Goal: Communication & Community: Answer question/provide support

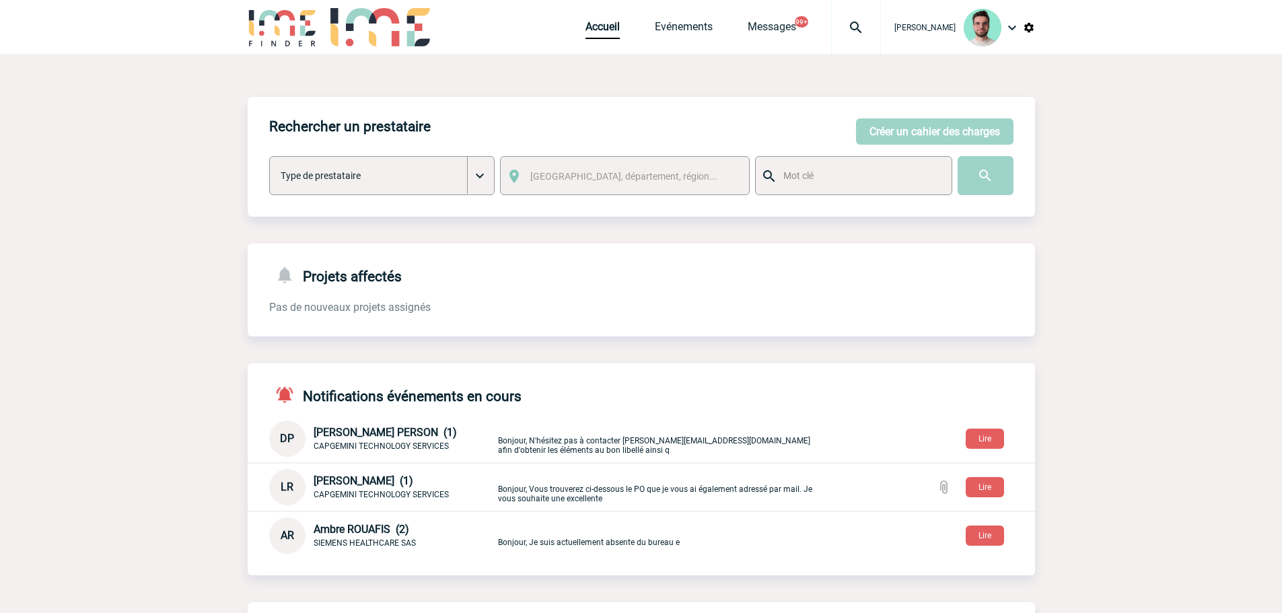
click at [854, 38] on div at bounding box center [856, 27] width 50 height 54
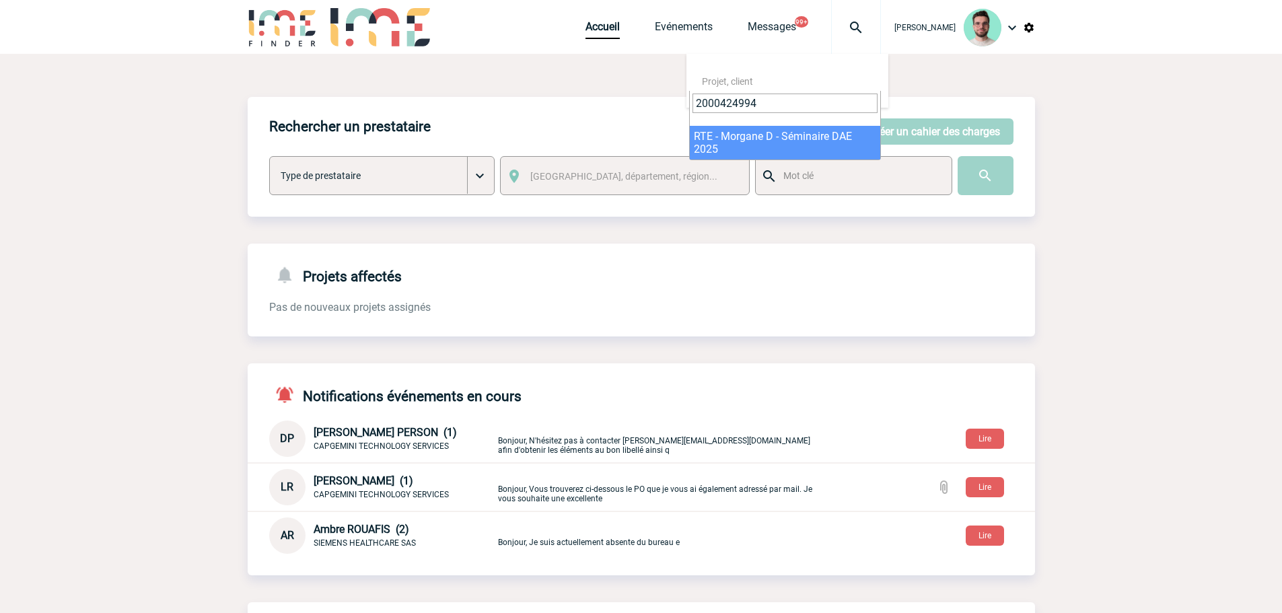
type input "2000424994"
select select "24495"
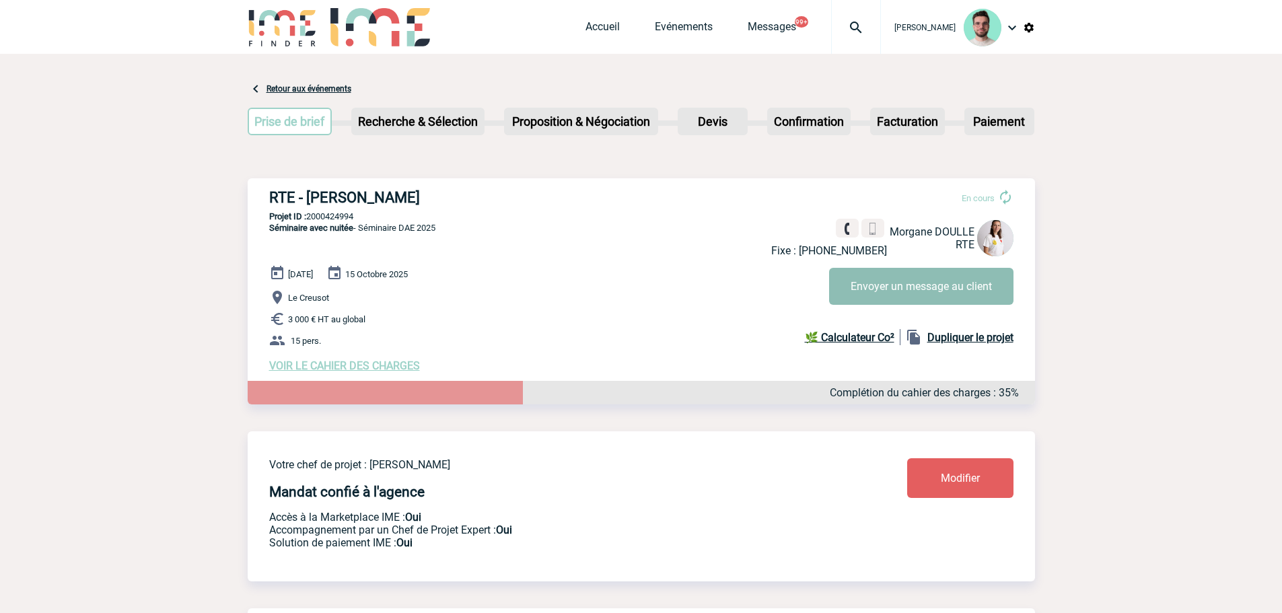
click at [870, 272] on button "Envoyer un message au client" at bounding box center [921, 286] width 184 height 37
click at [596, 28] on link "Accueil" at bounding box center [603, 29] width 34 height 19
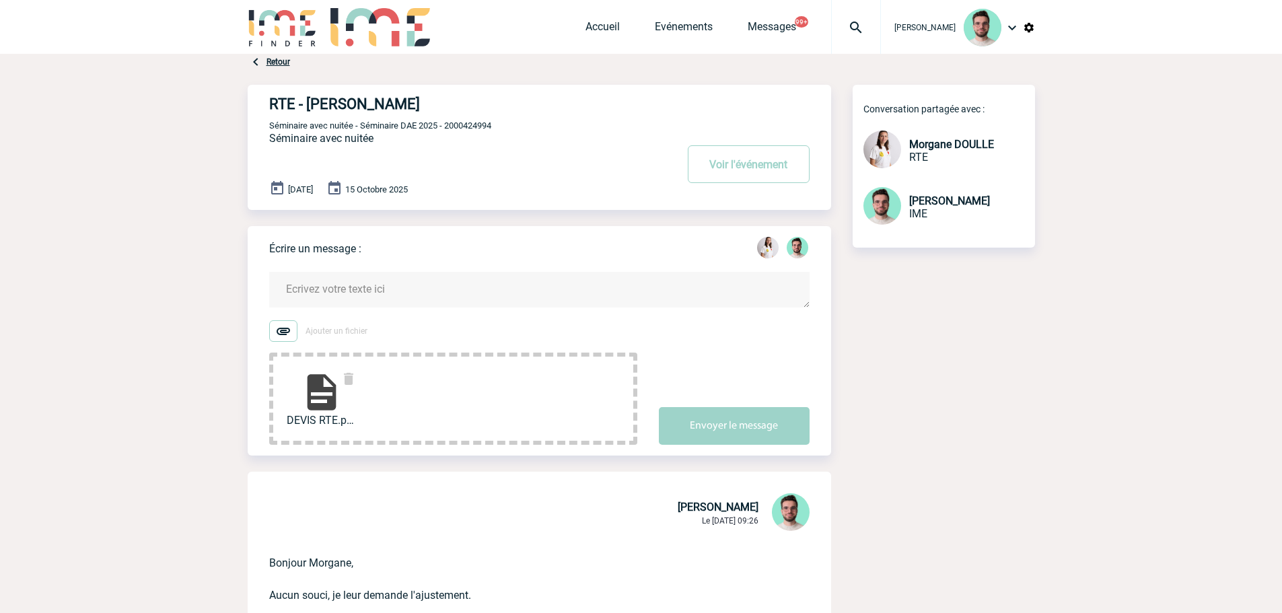
click at [448, 297] on textarea at bounding box center [539, 290] width 541 height 36
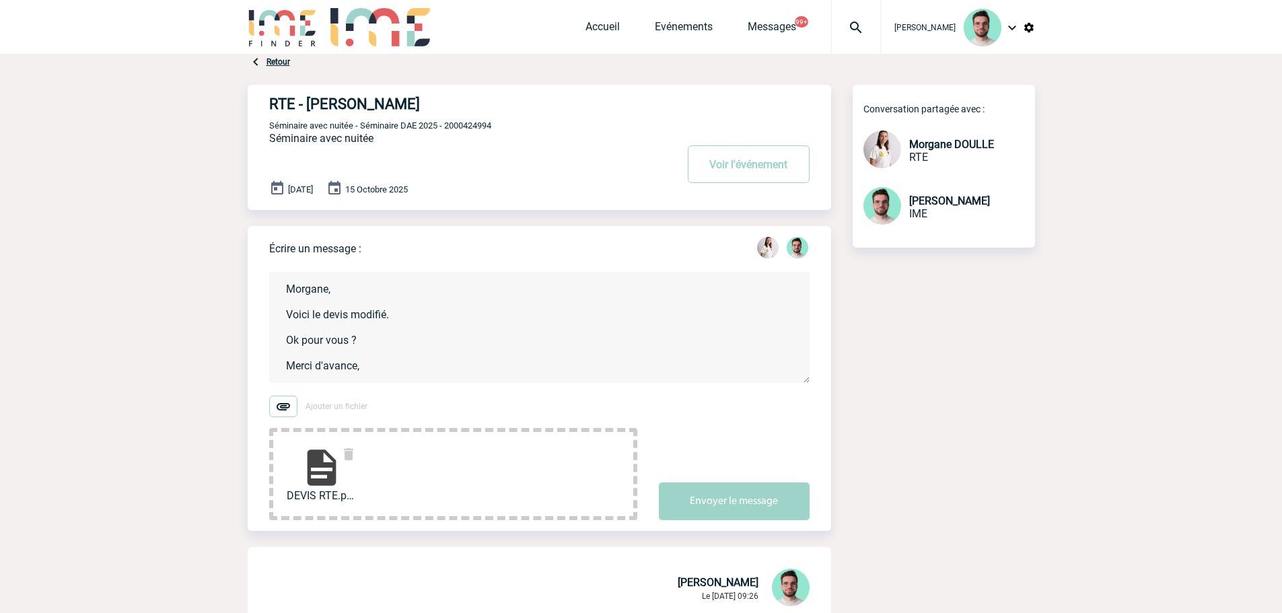
scroll to position [3, 0]
type textarea "Morgane, Voici le devis modifié. Ok pour vous ? Merci d'avance, [PERSON_NAME]"
click at [722, 515] on button "Envoyer le message" at bounding box center [734, 502] width 151 height 38
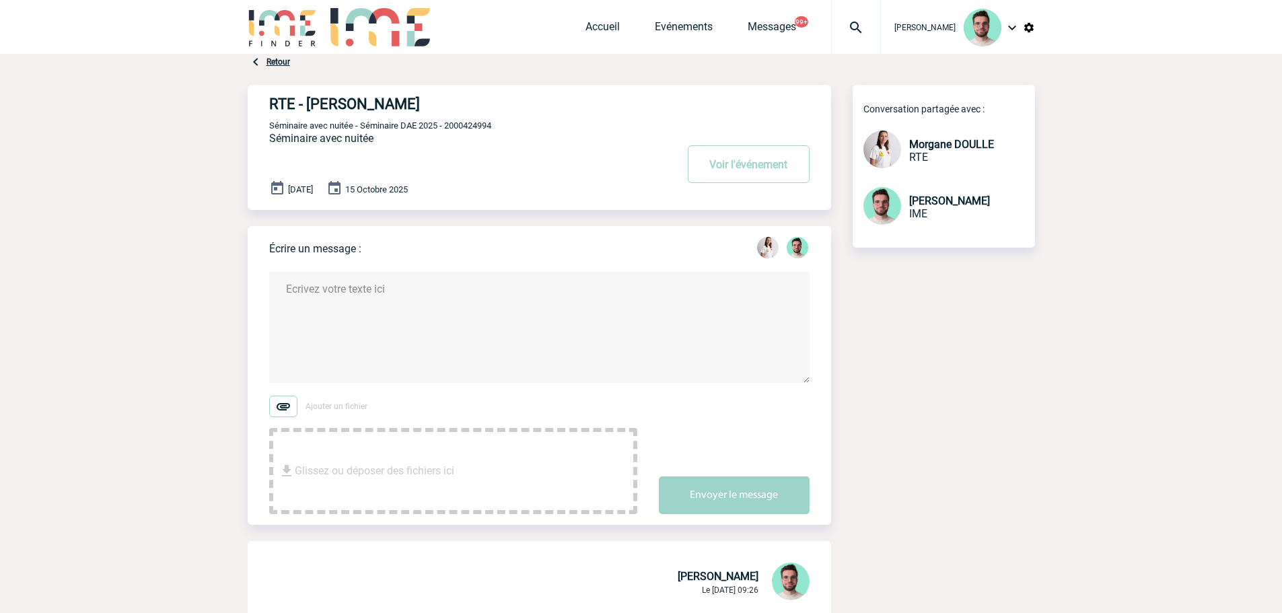
scroll to position [0, 0]
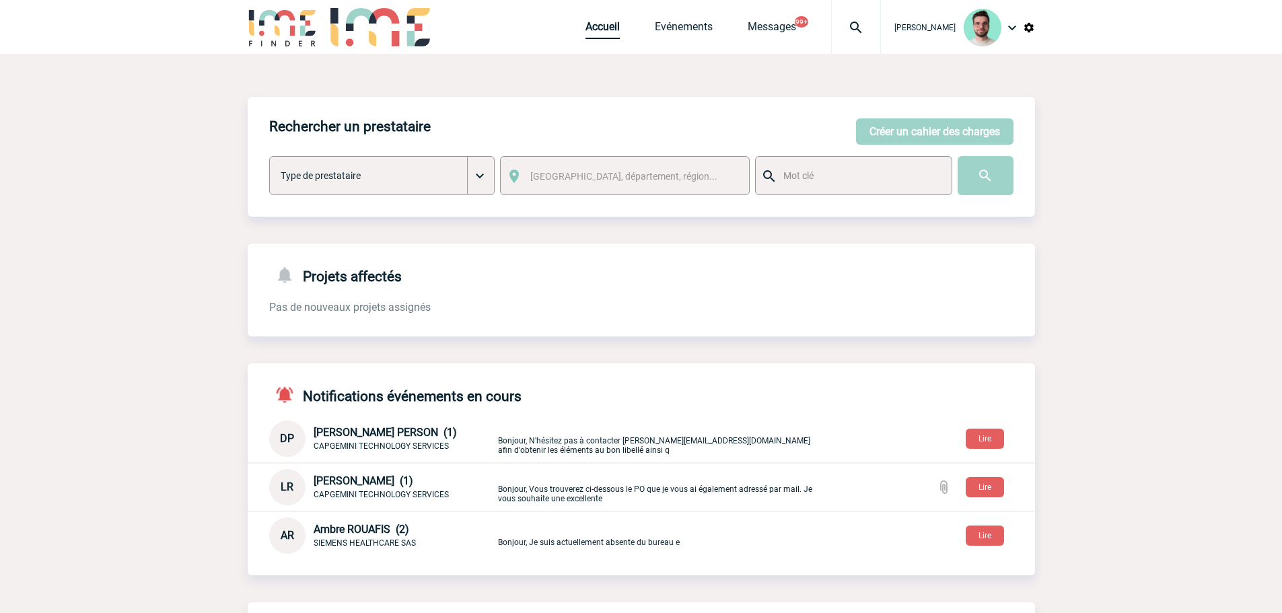
click at [612, 27] on link "Accueil" at bounding box center [603, 29] width 34 height 19
click at [607, 33] on link "Accueil" at bounding box center [603, 29] width 34 height 19
click at [842, 37] on div at bounding box center [856, 27] width 50 height 54
type input "2000425441"
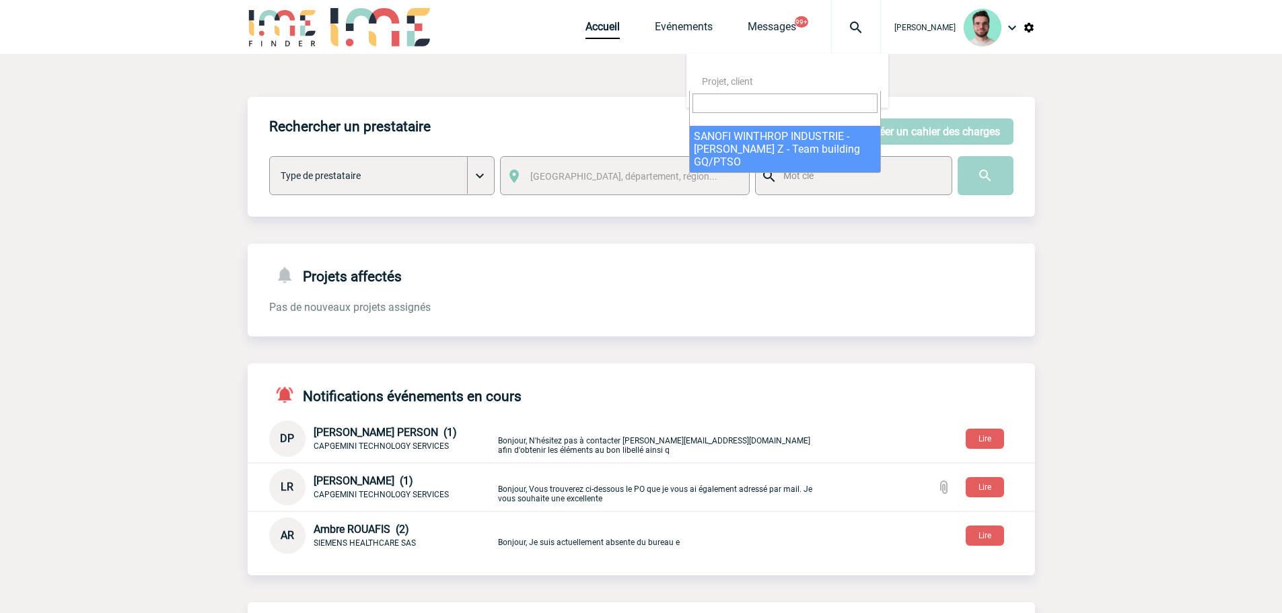
select select "24942"
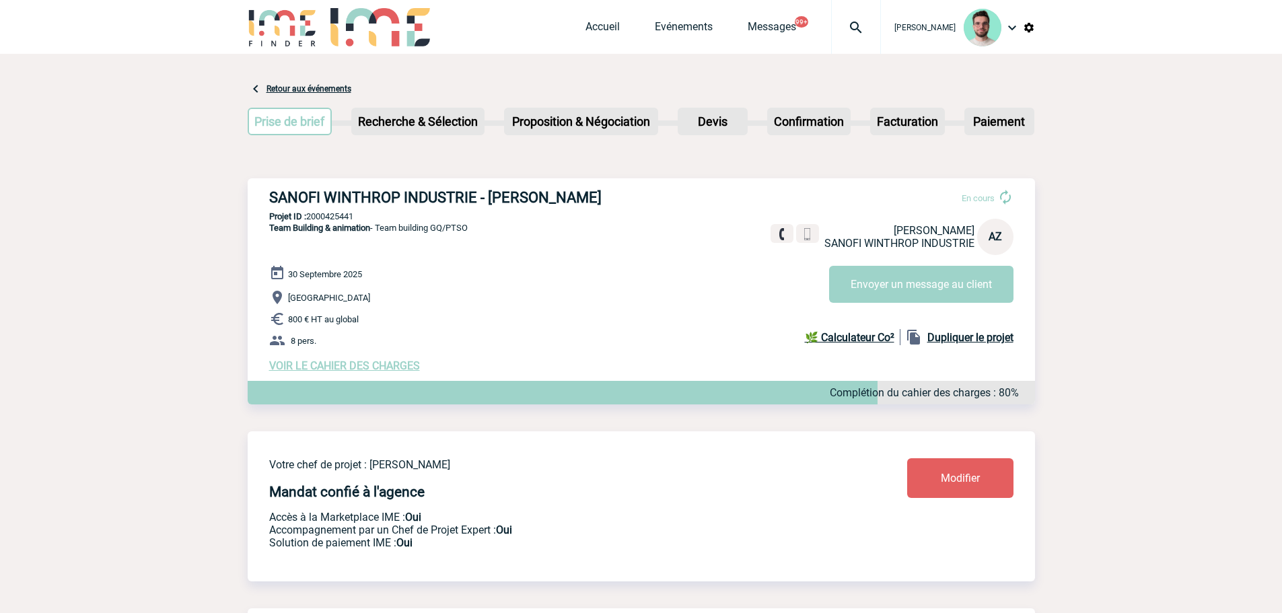
click at [547, 201] on h3 "SANOFI WINTHROP INDUSTRIE - [PERSON_NAME]" at bounding box center [471, 197] width 404 height 17
copy h3 "ZACHARA"
click at [347, 209] on div "SANOFI WINTHROP INDUSTRIE - [PERSON_NAME] En cours [PERSON_NAME] SANOFI WINTHRO…" at bounding box center [642, 280] width 788 height 205
click at [341, 218] on p "Projet ID : 2000425441" at bounding box center [642, 216] width 788 height 10
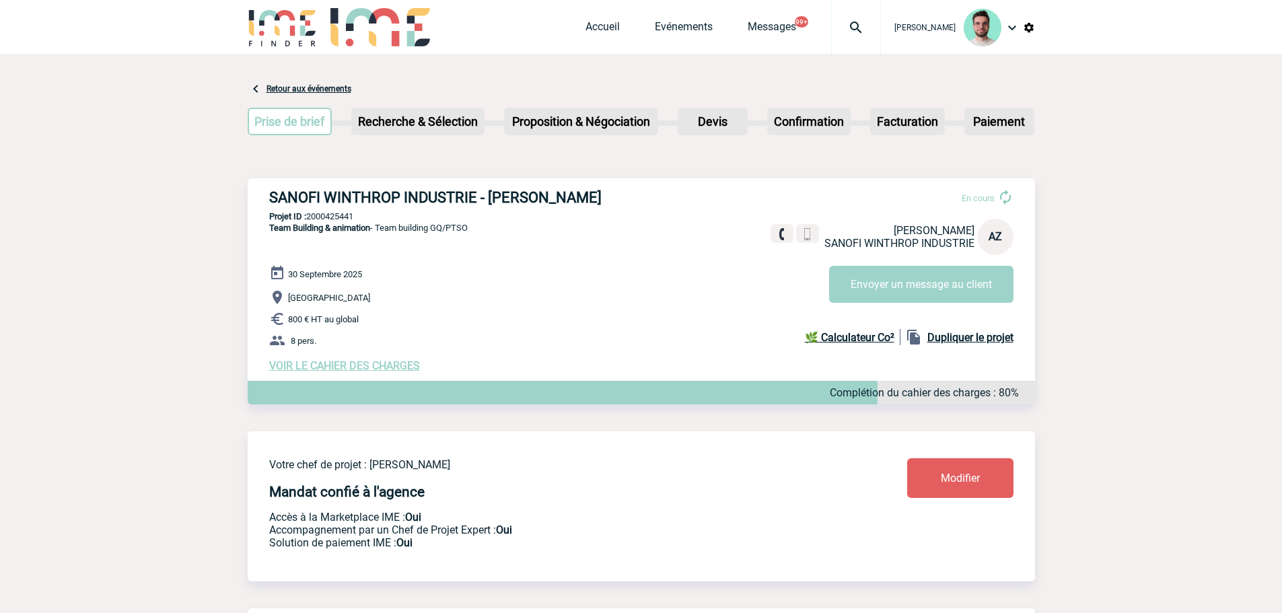
click at [341, 218] on p "Projet ID : 2000425441" at bounding box center [642, 216] width 788 height 10
copy p "2000425441"
click at [496, 244] on div "SANOFI WINTHROP INDUSTRIE - [PERSON_NAME] En cours [PERSON_NAME] SANOFI WINTHRO…" at bounding box center [642, 280] width 788 height 205
click at [347, 221] on p "Projet ID : 2000425441" at bounding box center [642, 216] width 788 height 10
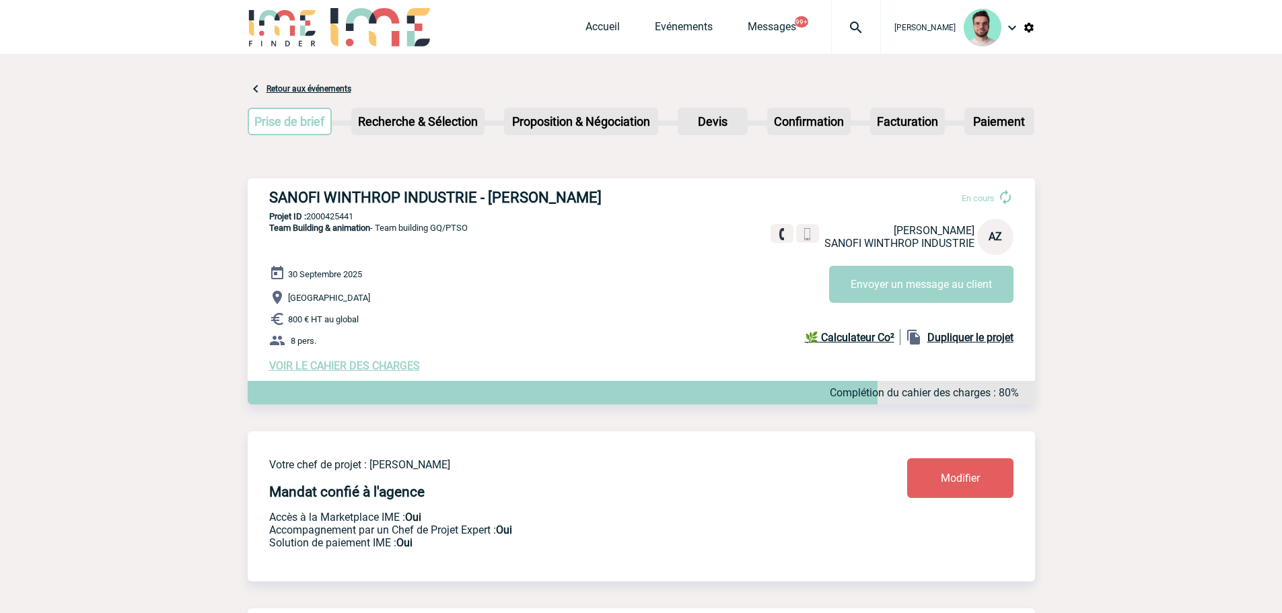
copy p "2000425441"
click at [589, 20] on link "Accueil" at bounding box center [603, 29] width 34 height 19
